Goal: Task Accomplishment & Management: Use online tool/utility

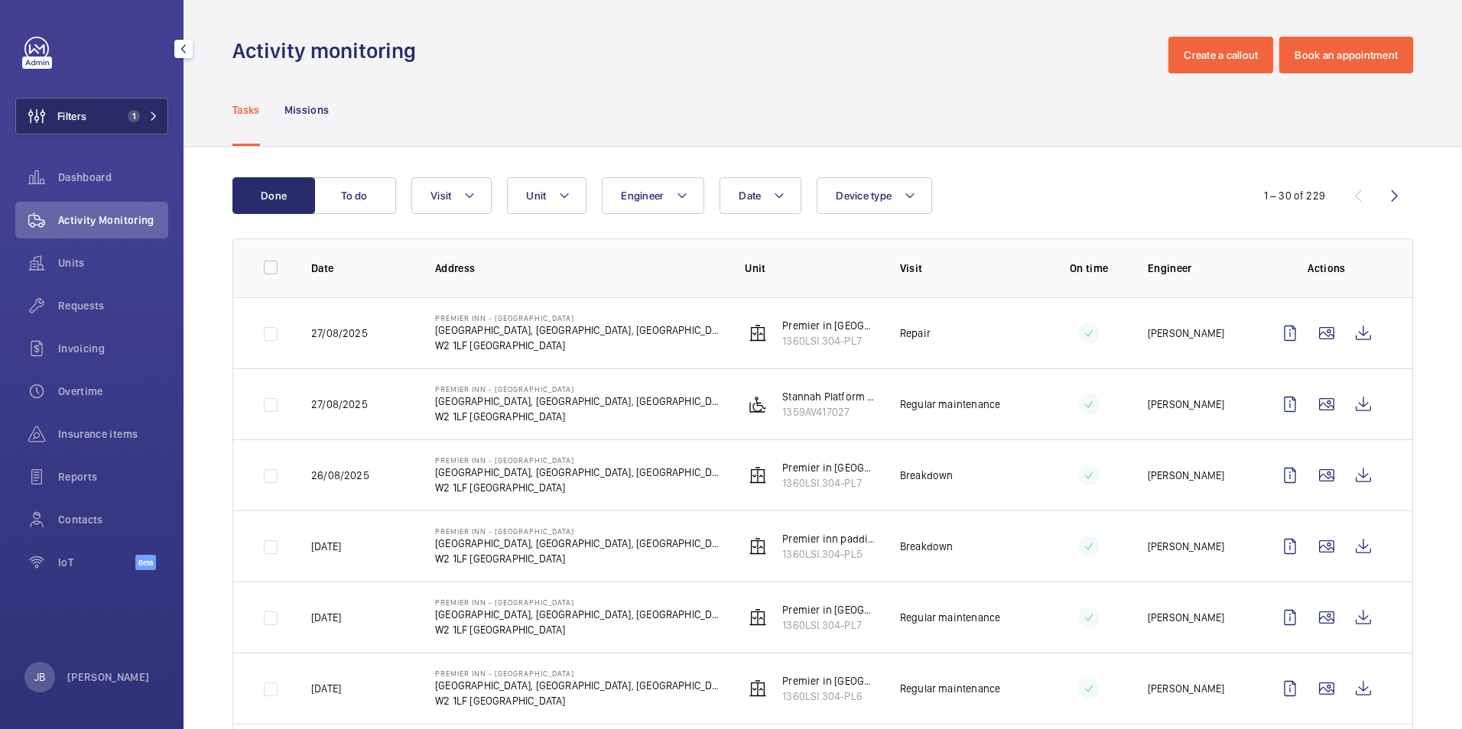
click at [85, 106] on span "Filters" at bounding box center [51, 116] width 70 height 37
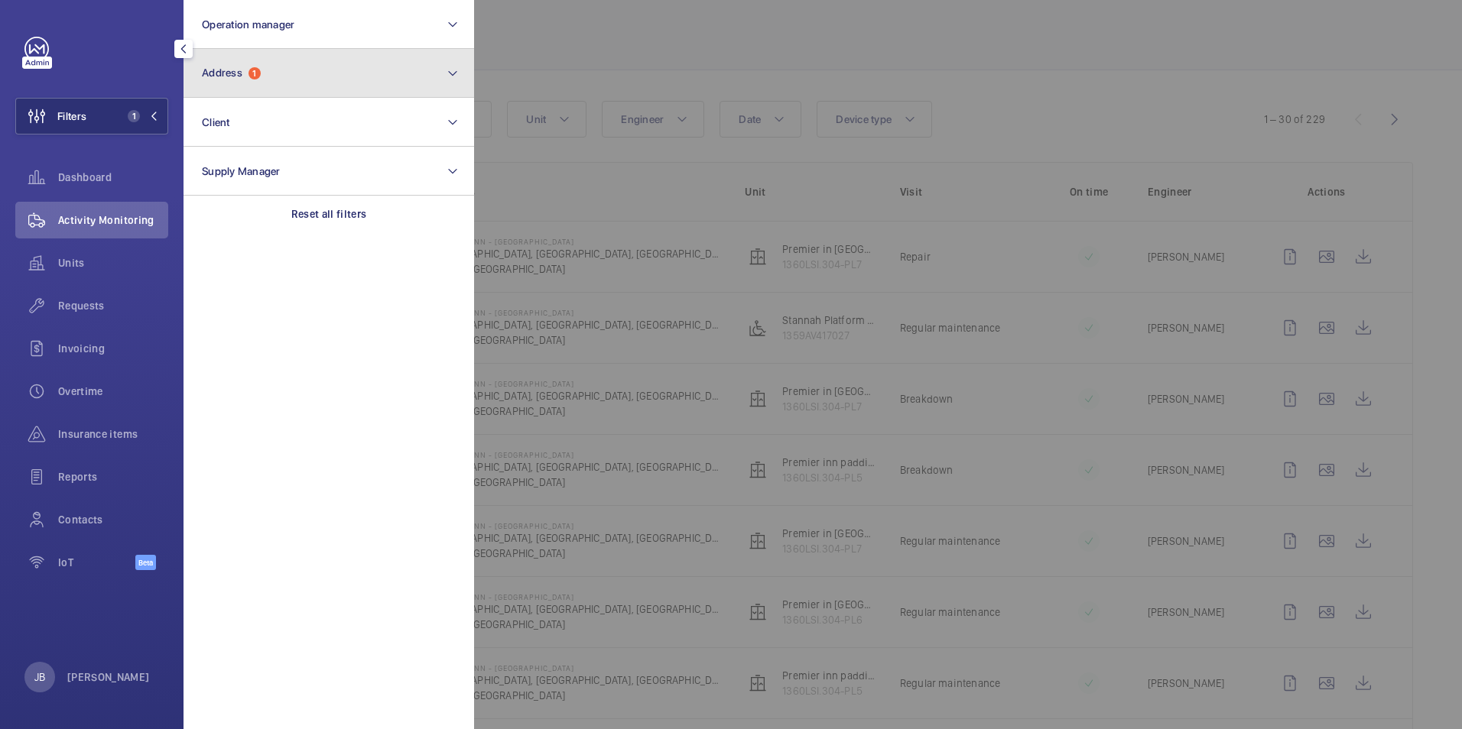
click at [261, 57] on button "Address 1" at bounding box center [328, 73] width 291 height 49
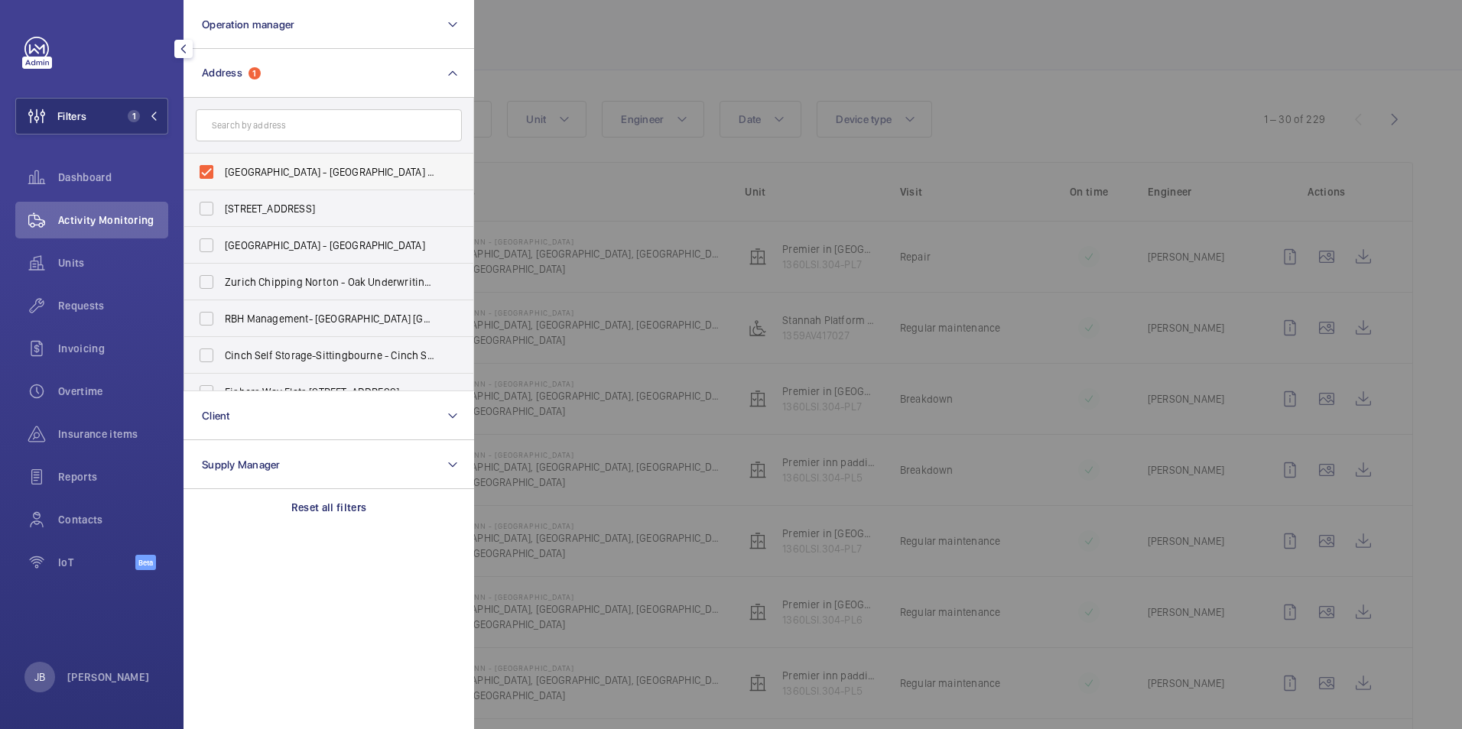
click at [209, 169] on label "[GEOGRAPHIC_DATA] - [GEOGRAPHIC_DATA] - [STREET_ADDRESS]" at bounding box center [317, 172] width 266 height 37
click at [209, 169] on input "[GEOGRAPHIC_DATA] - [GEOGRAPHIC_DATA] - [STREET_ADDRESS]" at bounding box center [206, 172] width 31 height 31
checkbox input "false"
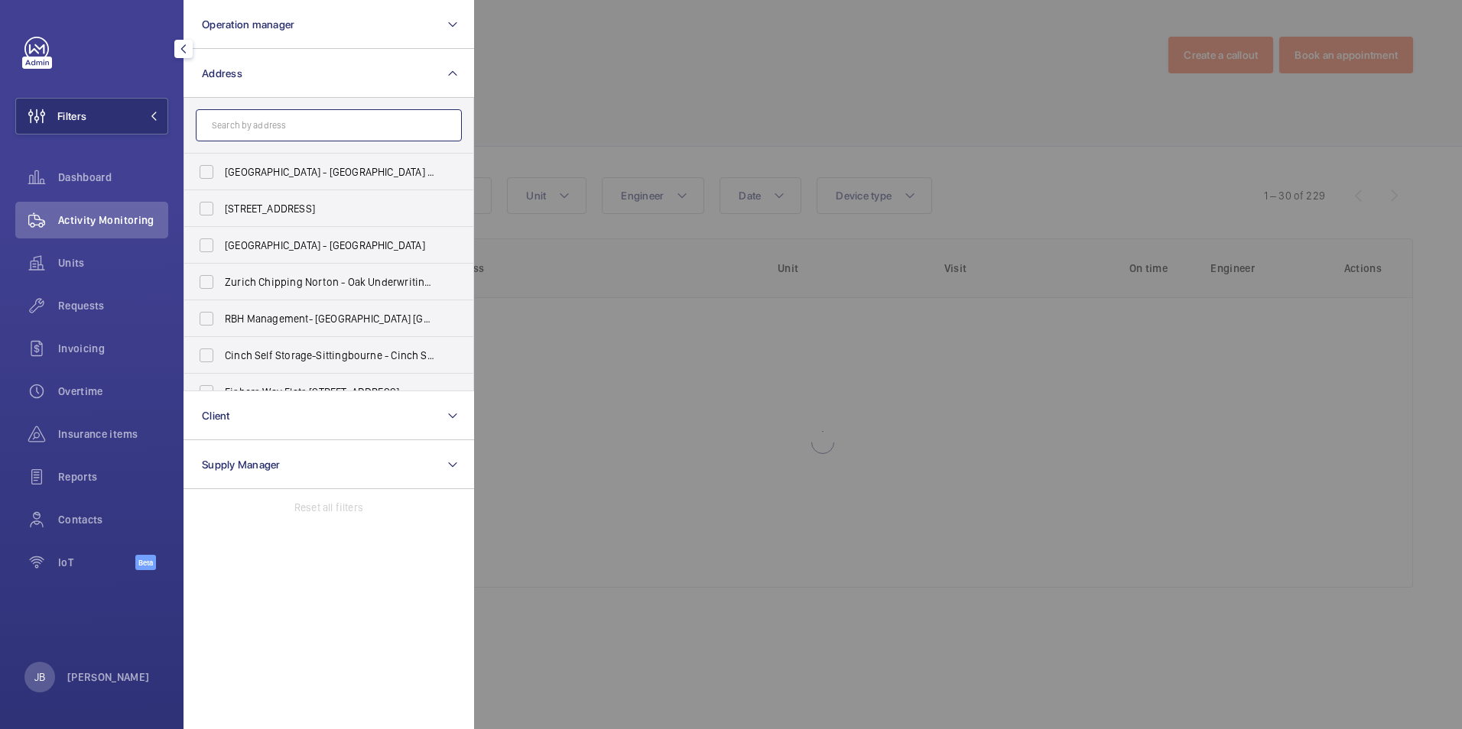
click at [222, 128] on input "text" at bounding box center [329, 125] width 266 height 32
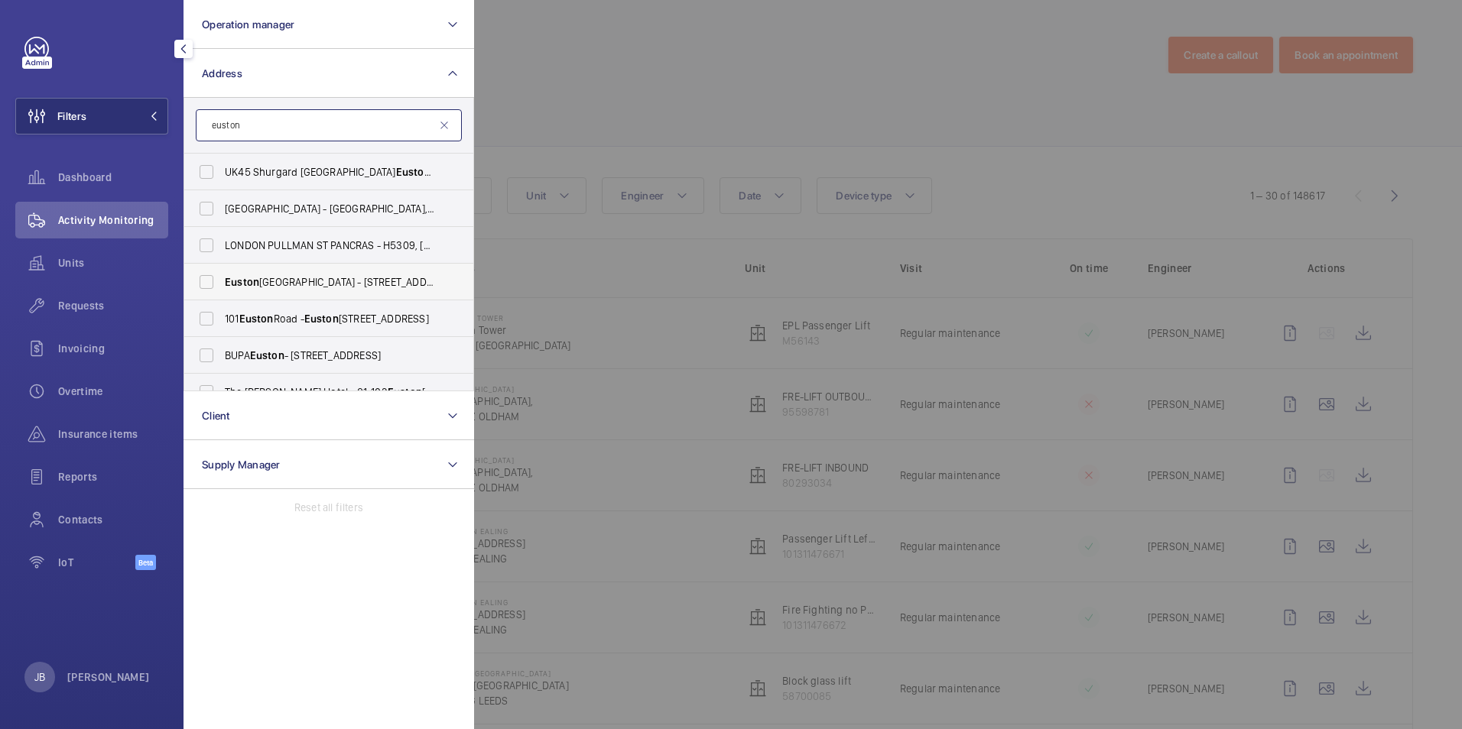
type input "euston"
click at [203, 297] on label "[GEOGRAPHIC_DATA] - [STREET_ADDRESS][PERSON_NAME]" at bounding box center [317, 282] width 266 height 37
click at [203, 297] on input "[GEOGRAPHIC_DATA] - [STREET_ADDRESS][PERSON_NAME]" at bounding box center [206, 282] width 31 height 31
checkbox input "true"
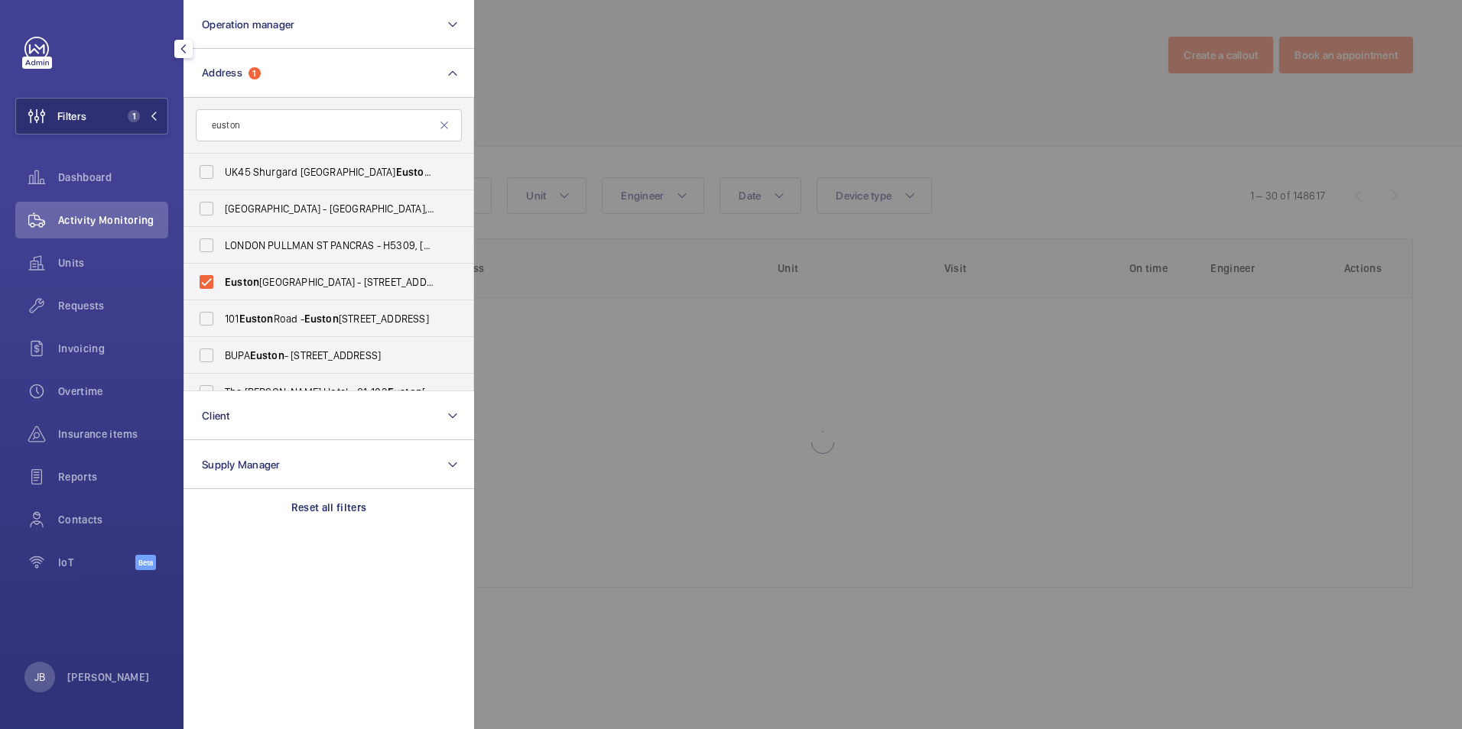
click at [669, 70] on div at bounding box center [1205, 364] width 1462 height 729
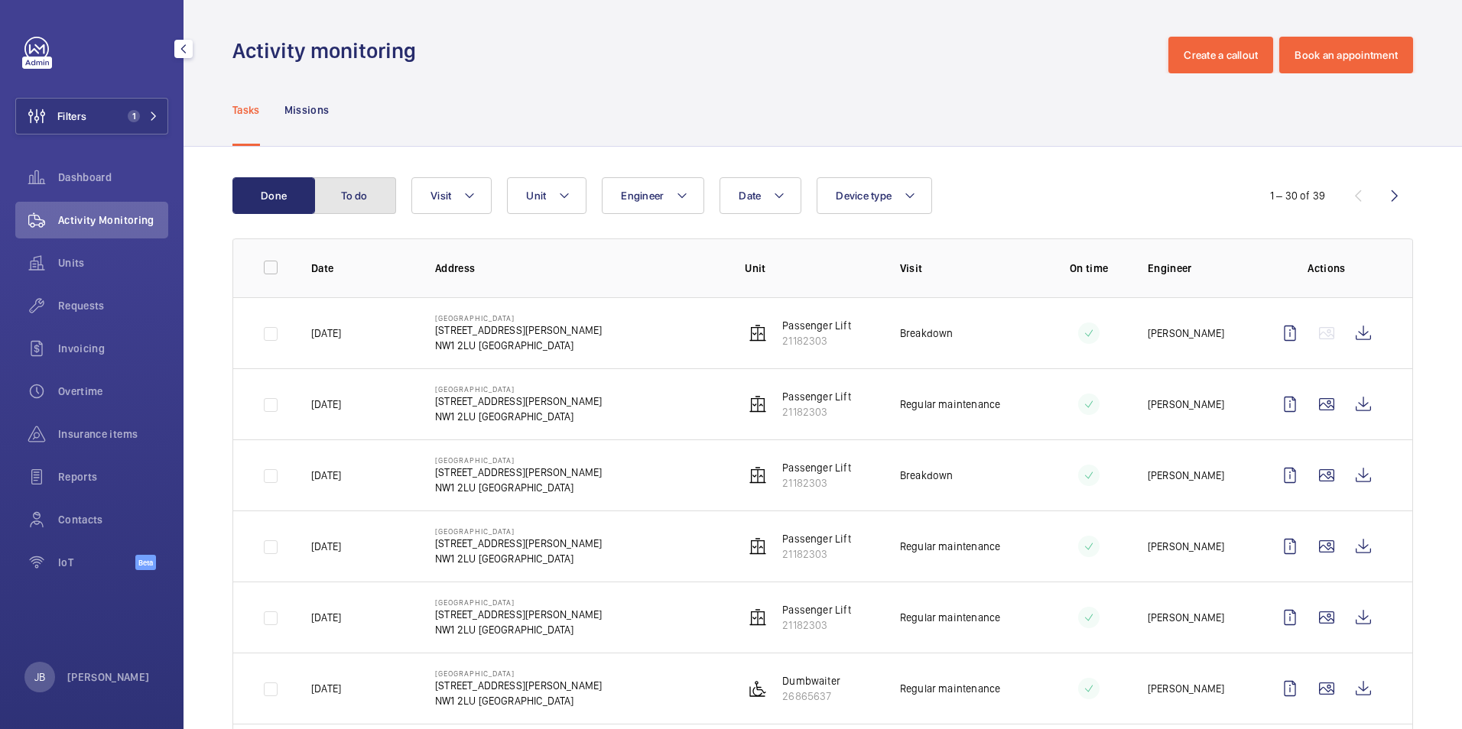
click at [356, 204] on button "To do" at bounding box center [354, 195] width 83 height 37
